Goal: Task Accomplishment & Management: Use online tool/utility

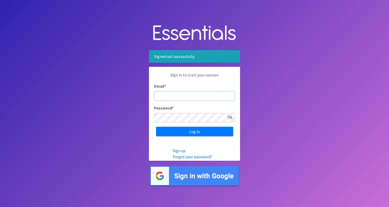
type input "info@diaperbankmn.org"
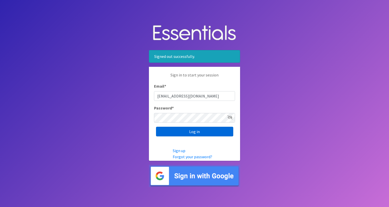
click at [197, 131] on input "Log in" at bounding box center [194, 131] width 77 height 10
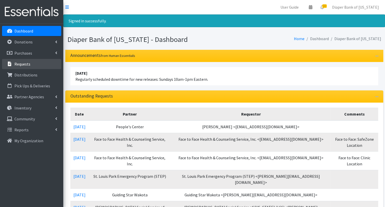
click at [30, 64] on link "Requests" at bounding box center [31, 64] width 59 height 10
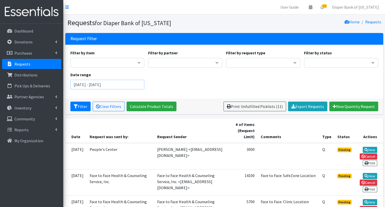
click at [133, 86] on input "[DATE] - [DATE]" at bounding box center [107, 85] width 74 height 10
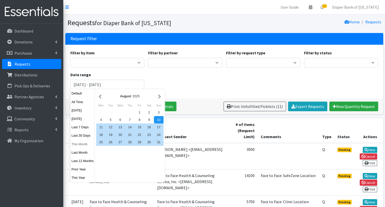
click at [81, 145] on button "This Month" at bounding box center [82, 143] width 25 height 7
type input "[DATE] - [DATE]"
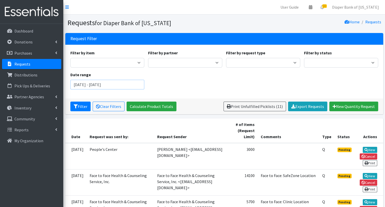
click at [134, 83] on input "[DATE] - [DATE]" at bounding box center [107, 85] width 74 height 10
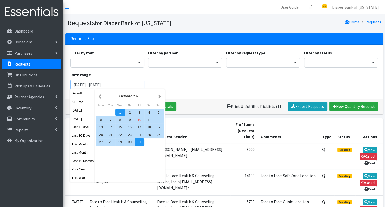
click at [70, 101] on button "Filter" at bounding box center [80, 106] width 20 height 10
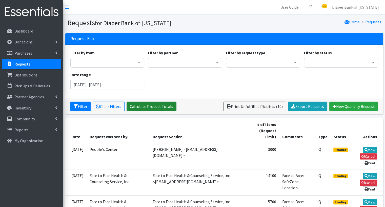
click at [146, 106] on link "Calculate Product Totals" at bounding box center [152, 106] width 50 height 10
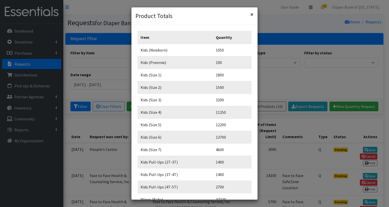
click at [252, 15] on span "×" at bounding box center [251, 14] width 3 height 8
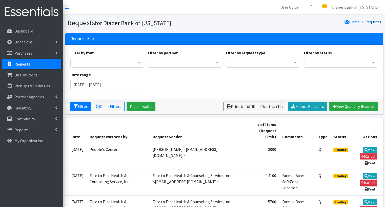
click at [372, 22] on link "Requests" at bounding box center [374, 21] width 16 height 5
click at [353, 6] on link "Diaper Bank of [US_STATE]" at bounding box center [355, 7] width 55 height 10
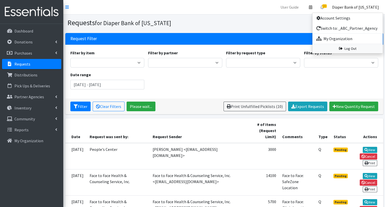
click at [356, 48] on link "Log Out" at bounding box center [348, 48] width 70 height 9
